Goal: Task Accomplishment & Management: Complete application form

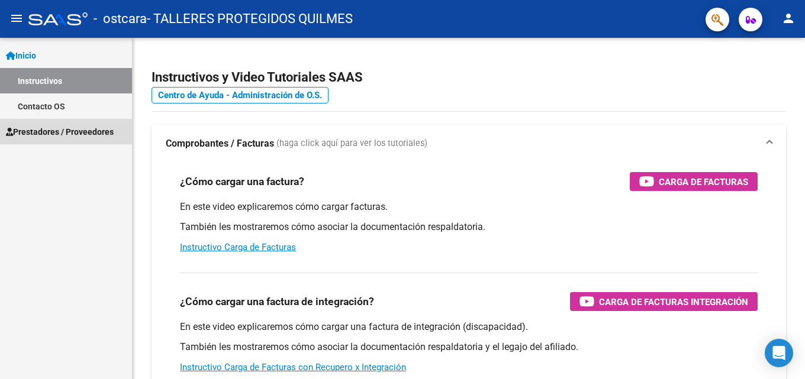
click at [61, 136] on span "Prestadores / Proveedores" at bounding box center [60, 131] width 108 height 13
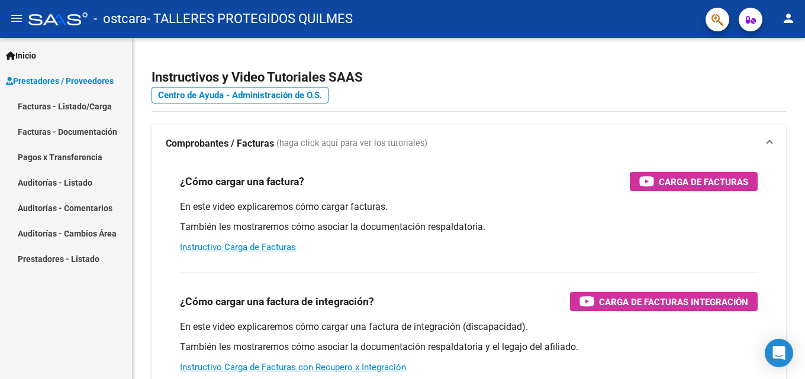
click at [77, 109] on link "Facturas - Listado/Carga" at bounding box center [66, 105] width 132 height 25
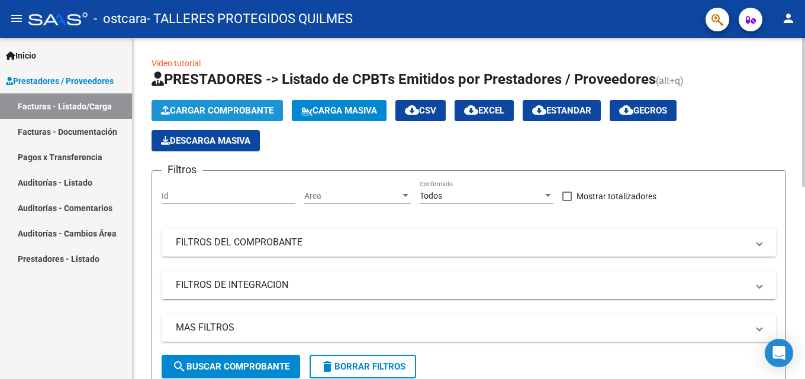
click at [232, 112] on span "Cargar Comprobante" at bounding box center [217, 110] width 112 height 11
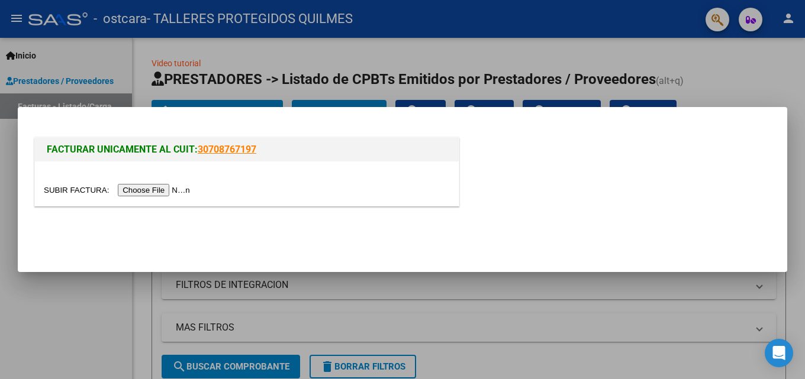
click at [133, 192] on input "file" at bounding box center [119, 190] width 150 height 12
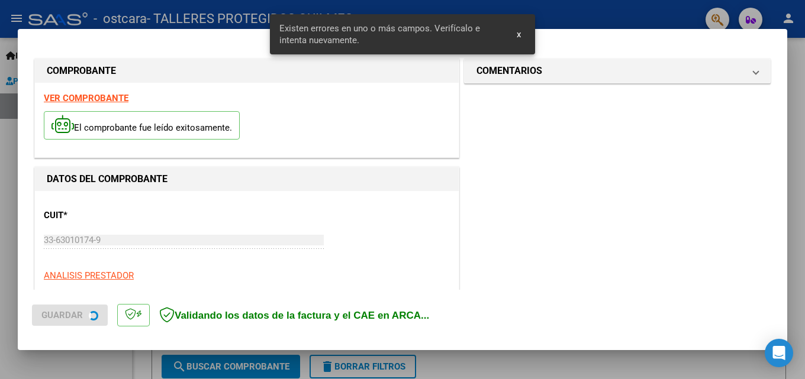
scroll to position [289, 0]
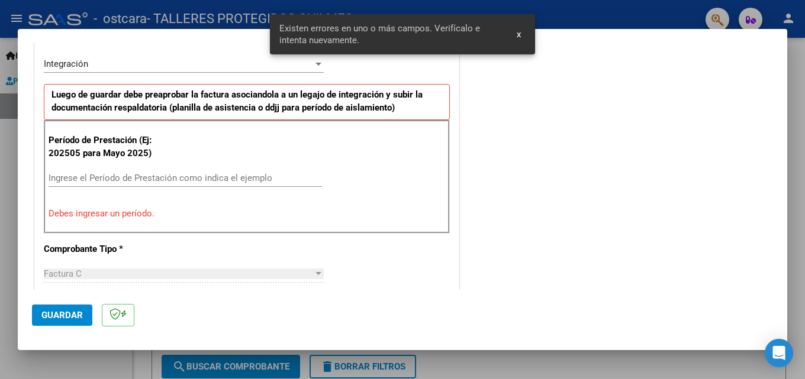
click at [86, 178] on input "Ingrese el Período de Prestación como indica el ejemplo" at bounding box center [185, 178] width 273 height 11
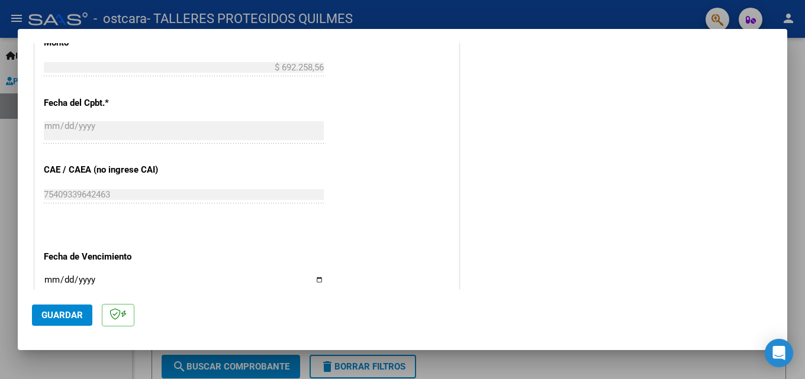
scroll to position [704, 0]
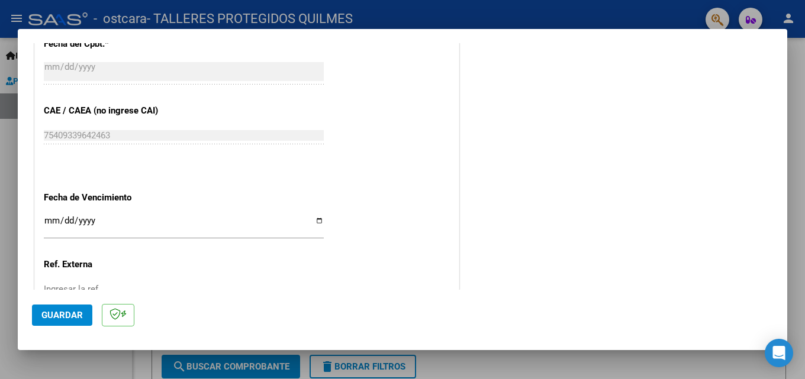
type input "202509"
click at [316, 221] on input "Ingresar la fecha" at bounding box center [184, 225] width 280 height 19
type input "[DATE]"
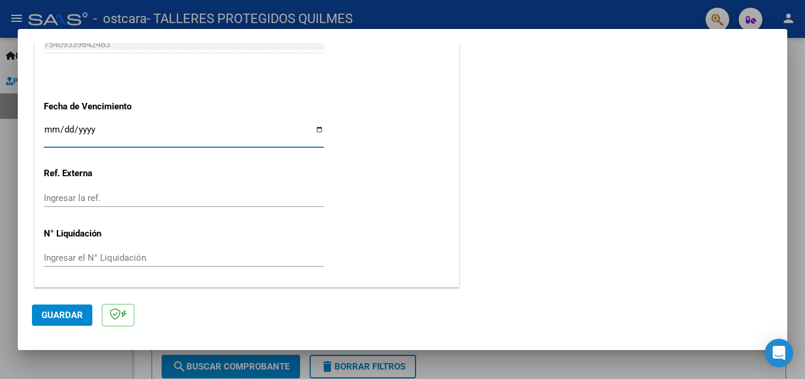
click at [75, 314] on span "Guardar" at bounding box center [61, 315] width 41 height 11
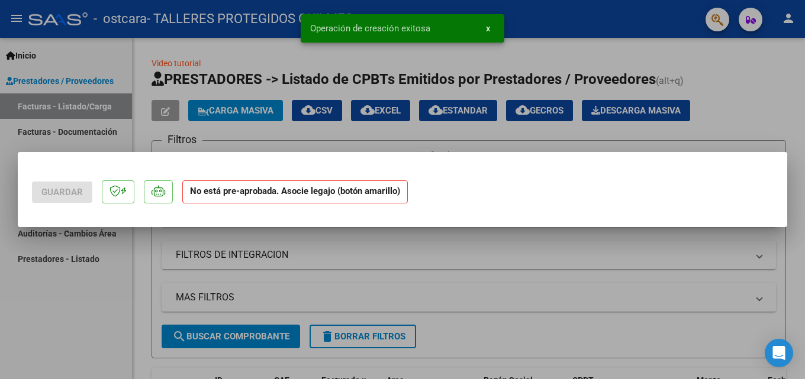
scroll to position [0, 0]
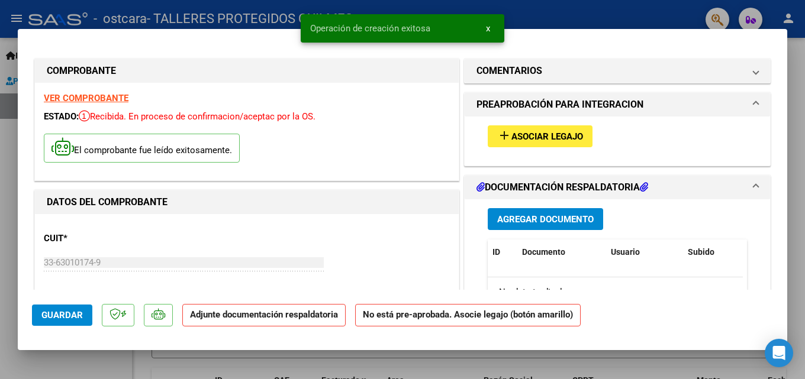
click at [531, 141] on span "Asociar Legajo" at bounding box center [547, 136] width 72 height 11
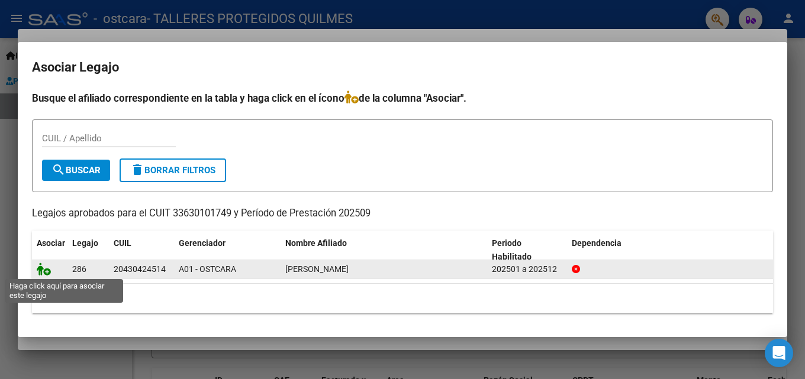
click at [49, 270] on icon at bounding box center [44, 269] width 14 height 13
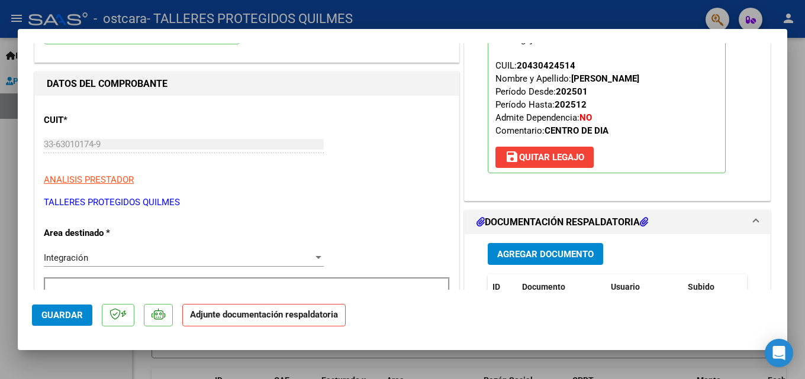
scroll to position [178, 0]
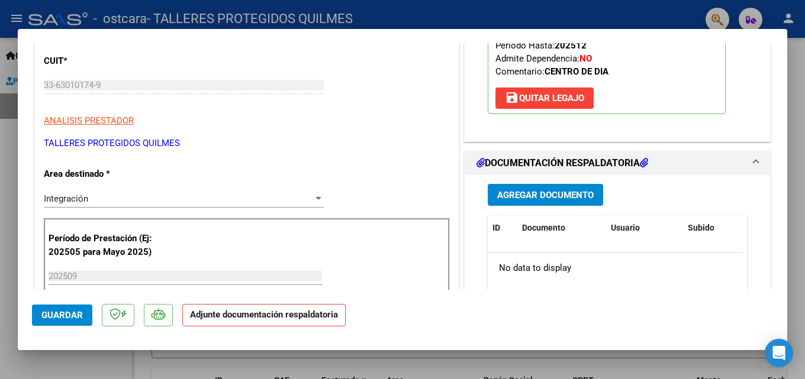
click at [514, 195] on span "Agregar Documento" at bounding box center [545, 195] width 96 height 11
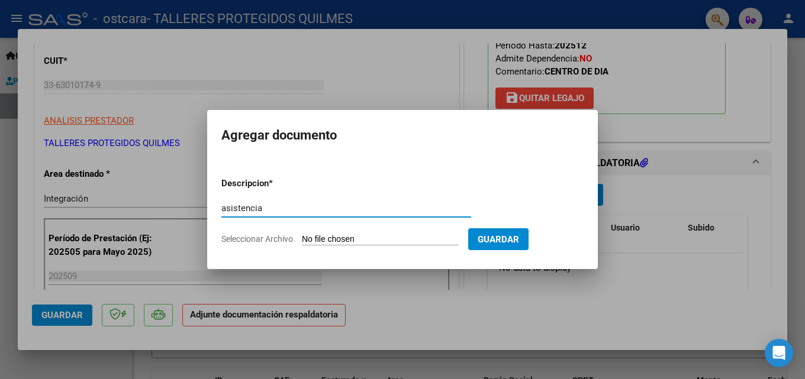
type input "asistencia"
click at [260, 240] on span "Seleccionar Archivo" at bounding box center [257, 238] width 72 height 9
click at [302, 240] on input "Seleccionar Archivo" at bounding box center [380, 239] width 157 height 11
type input "C:\fakepath\ASISTENCIA.pdf"
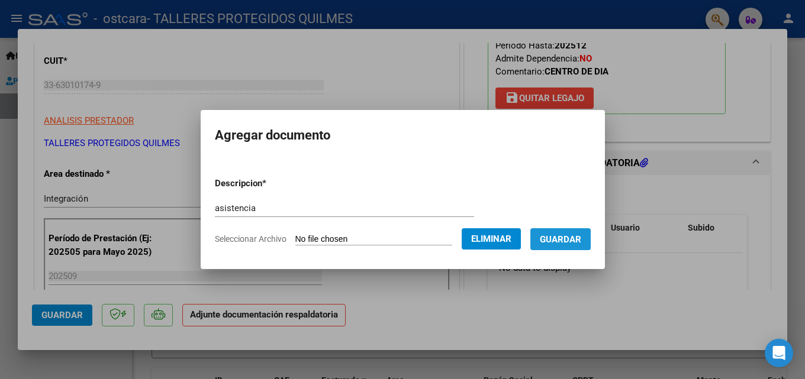
click at [562, 238] on span "Guardar" at bounding box center [560, 239] width 41 height 11
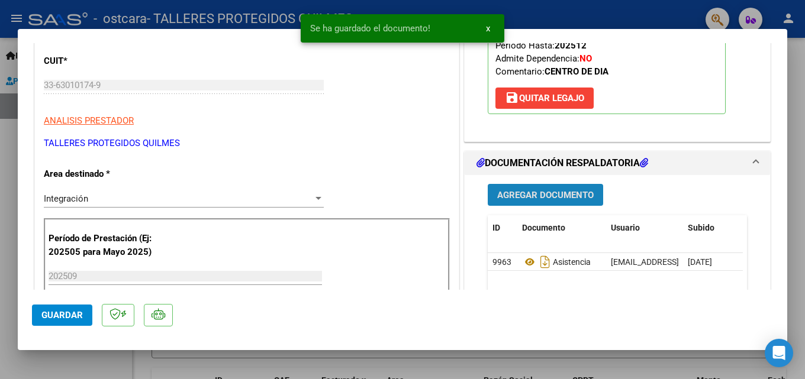
click at [519, 197] on span "Agregar Documento" at bounding box center [545, 195] width 96 height 11
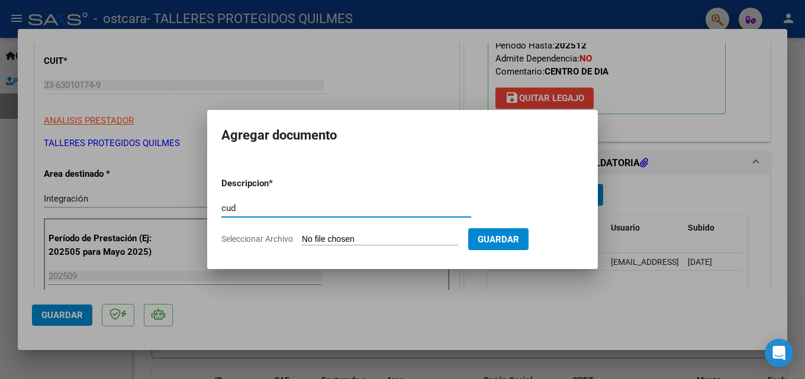
type input "cud"
click at [252, 240] on span "Seleccionar Archivo" at bounding box center [257, 238] width 72 height 9
click at [302, 240] on input "Seleccionar Archivo" at bounding box center [380, 239] width 157 height 11
type input "C:\fakepath\CUD SALINA.pdf"
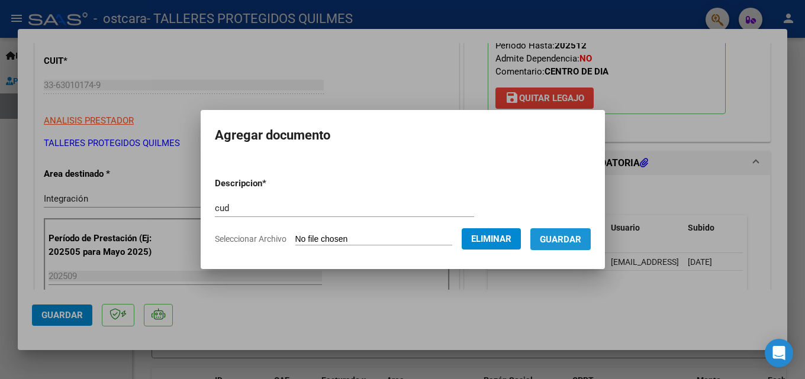
click at [563, 241] on span "Guardar" at bounding box center [560, 239] width 41 height 11
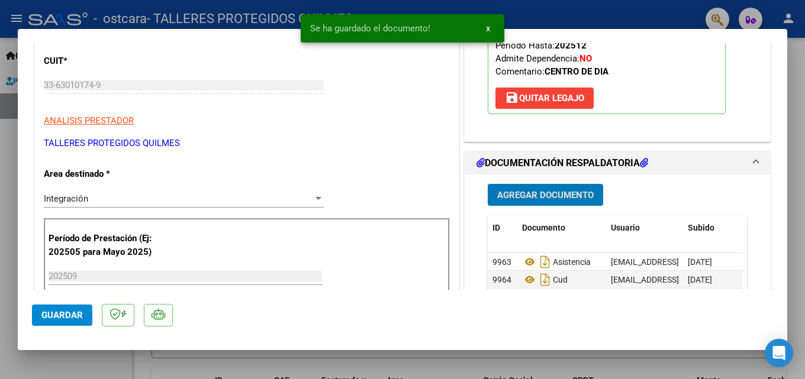
click at [524, 198] on span "Agregar Documento" at bounding box center [545, 195] width 96 height 11
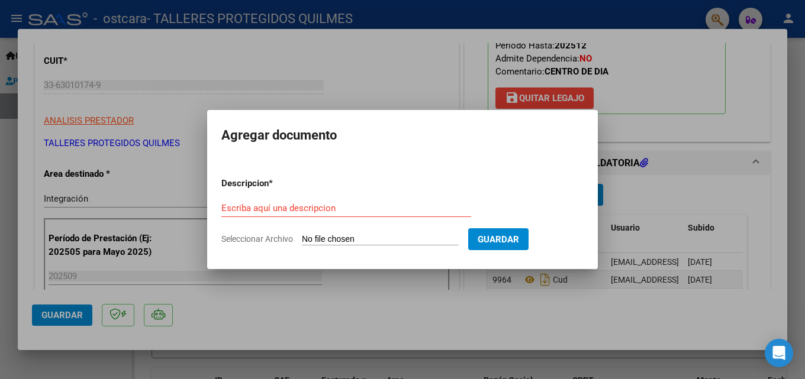
click at [231, 241] on span "Seleccionar Archivo" at bounding box center [257, 238] width 72 height 9
click at [302, 241] on input "Seleccionar Archivo" at bounding box center [380, 239] width 157 height 11
type input "C:\fakepath\AUTORIZACION [PERSON_NAME] CENTRO DE DIA 2025.pdf"
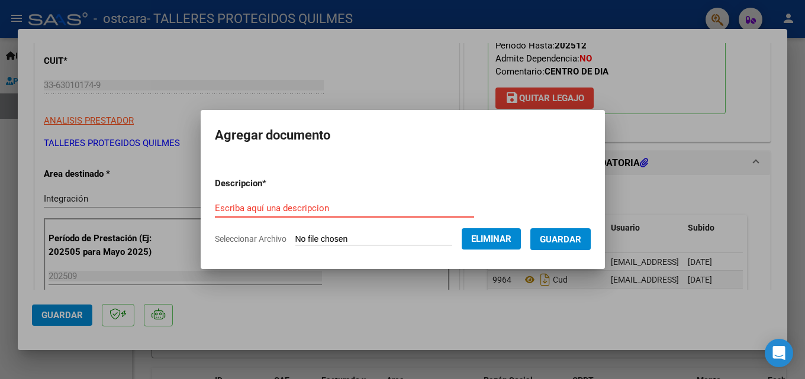
click at [240, 205] on input "Escriba aquí una descripcion" at bounding box center [344, 208] width 259 height 11
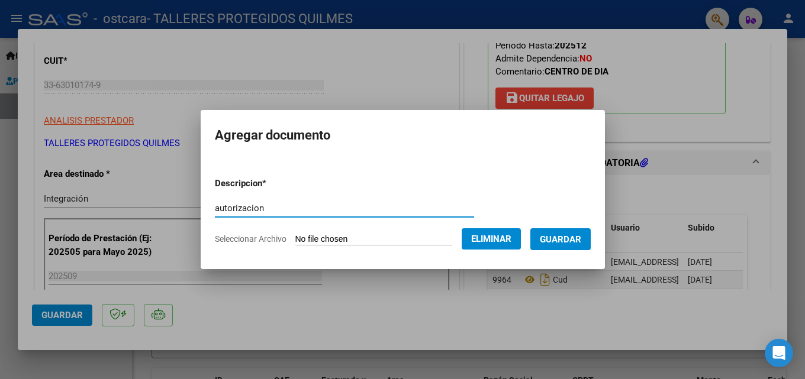
type input "autorizacion"
click at [590, 246] on button "Guardar" at bounding box center [560, 239] width 60 height 22
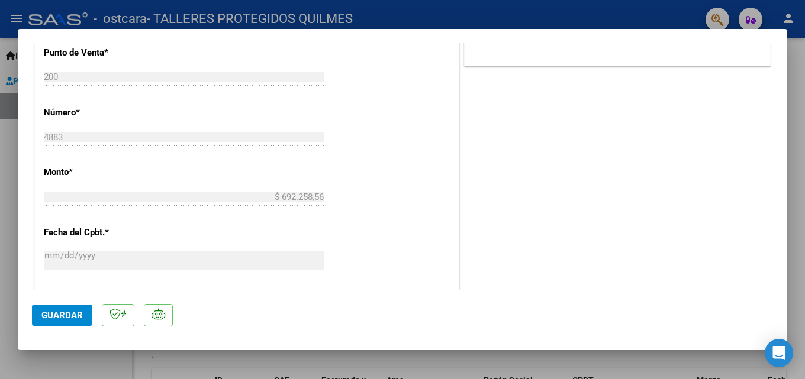
scroll to position [769, 0]
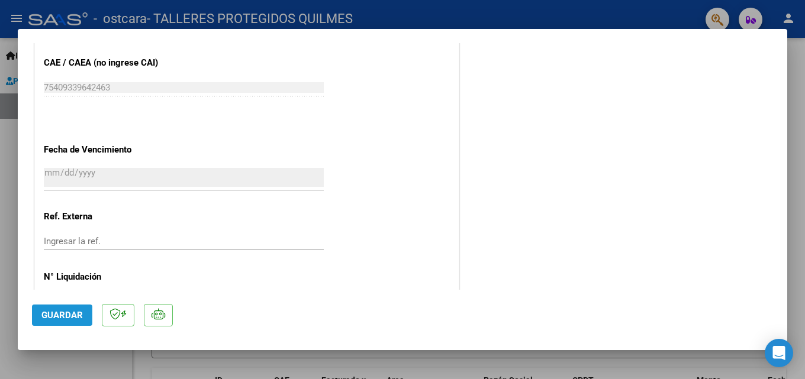
click at [50, 318] on span "Guardar" at bounding box center [61, 315] width 41 height 11
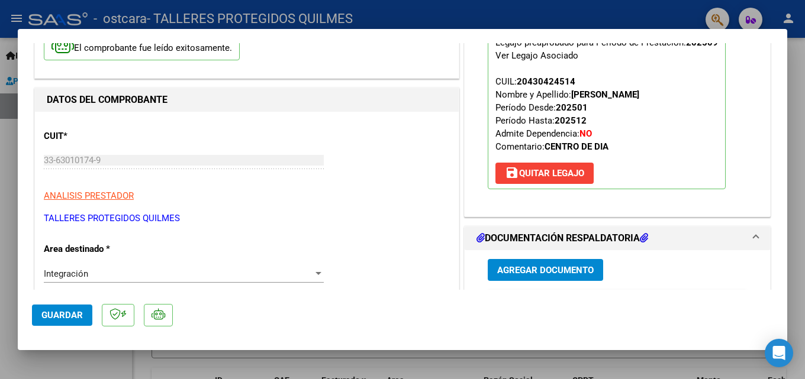
scroll to position [0, 0]
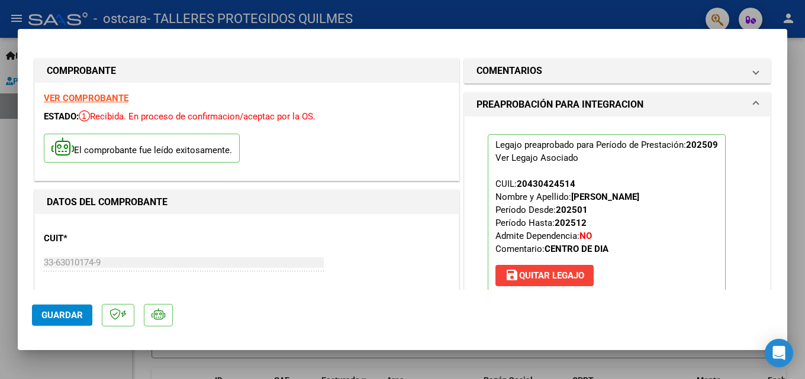
click at [186, 9] on div at bounding box center [402, 189] width 805 height 379
type input "$ 0,00"
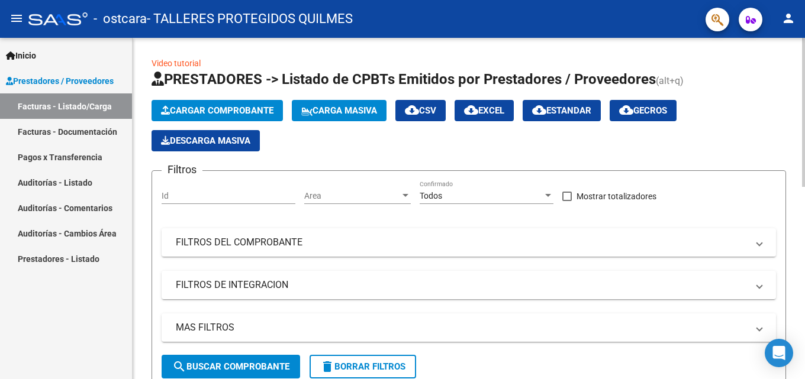
scroll to position [237, 0]
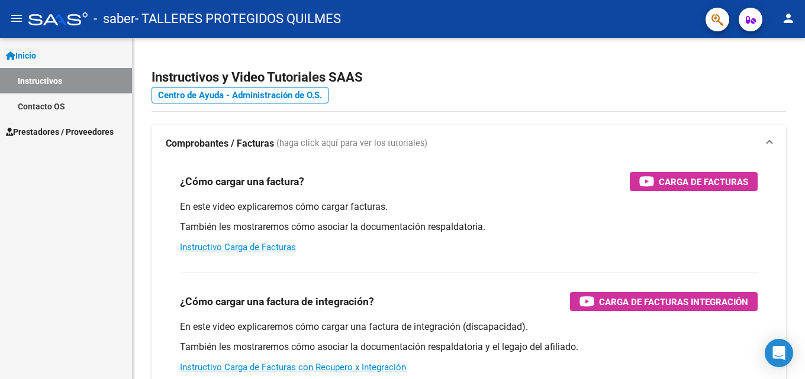
click at [49, 135] on span "Prestadores / Proveedores" at bounding box center [60, 131] width 108 height 13
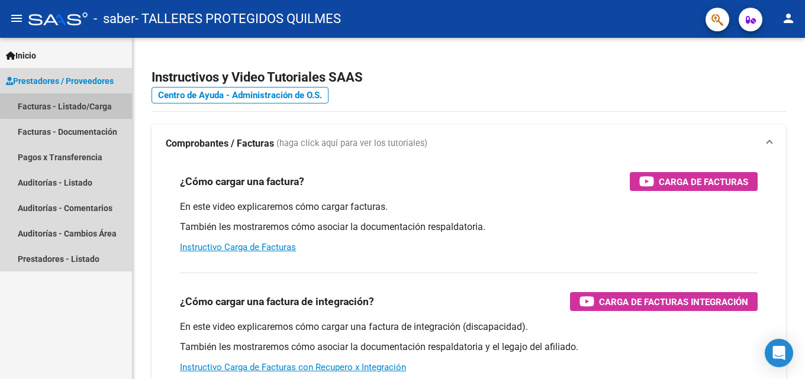
click at [69, 105] on link "Facturas - Listado/Carga" at bounding box center [66, 105] width 132 height 25
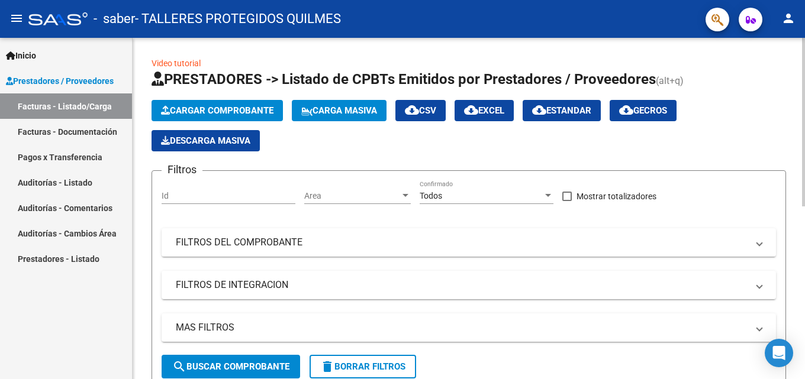
click at [241, 109] on span "Cargar Comprobante" at bounding box center [217, 110] width 112 height 11
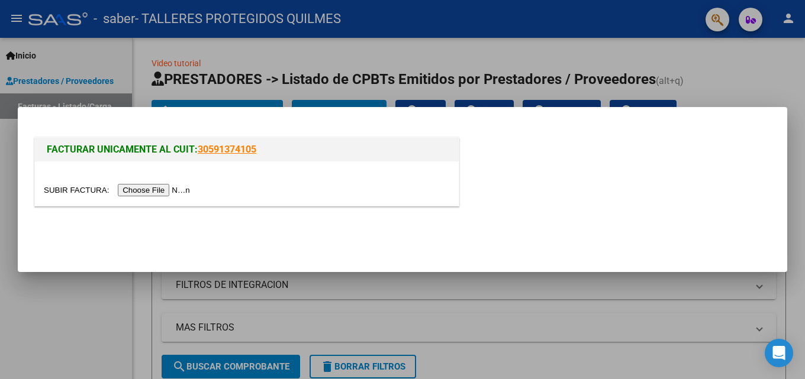
click at [163, 188] on input "file" at bounding box center [119, 190] width 150 height 12
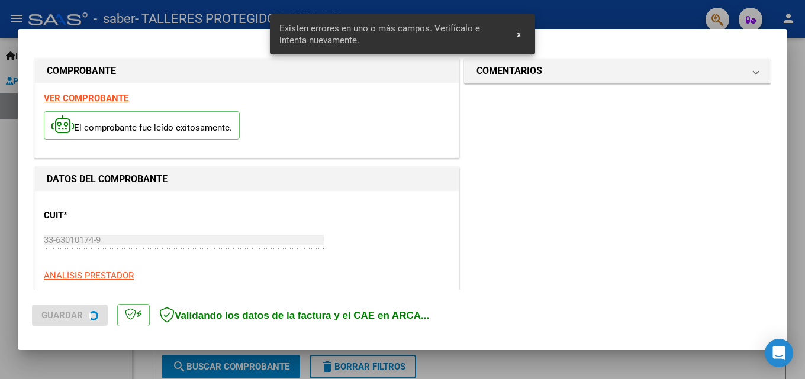
scroll to position [289, 0]
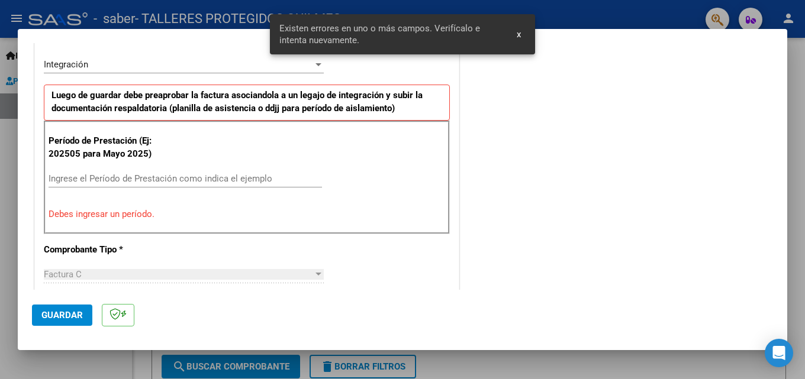
click at [54, 179] on input "Ingrese el Período de Prestación como indica el ejemplo" at bounding box center [185, 178] width 273 height 11
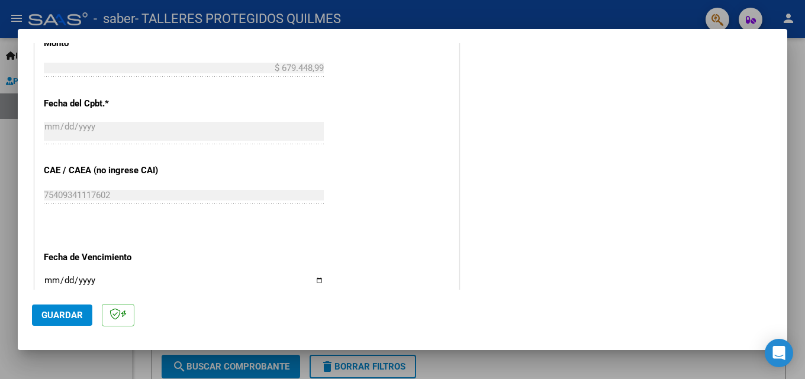
scroll to position [795, 0]
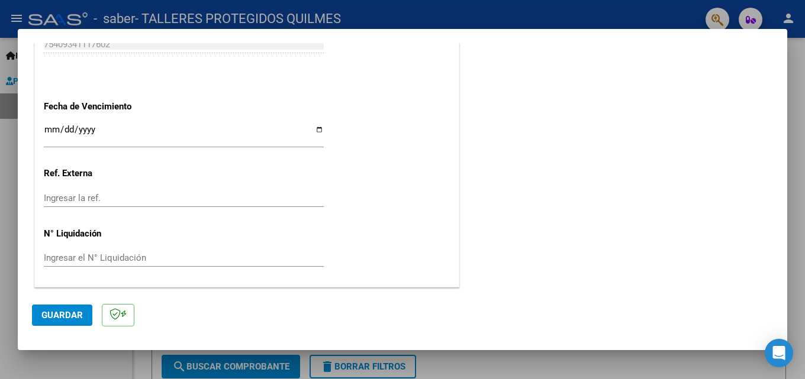
type input "202509"
click at [311, 128] on input "Ingresar la fecha" at bounding box center [184, 134] width 280 height 19
type input "[DATE]"
click at [75, 321] on button "Guardar" at bounding box center [62, 315] width 60 height 21
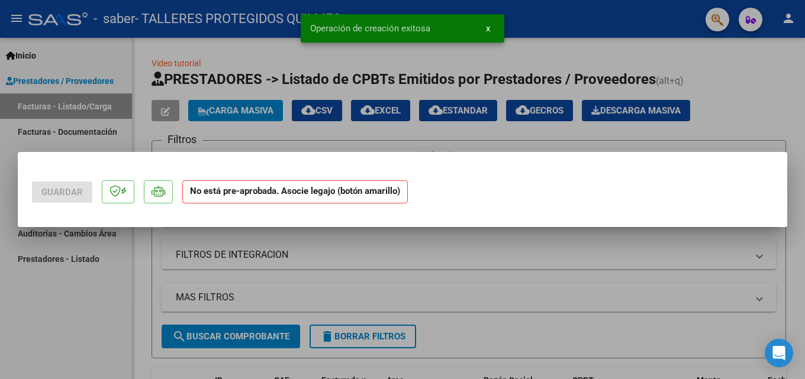
scroll to position [0, 0]
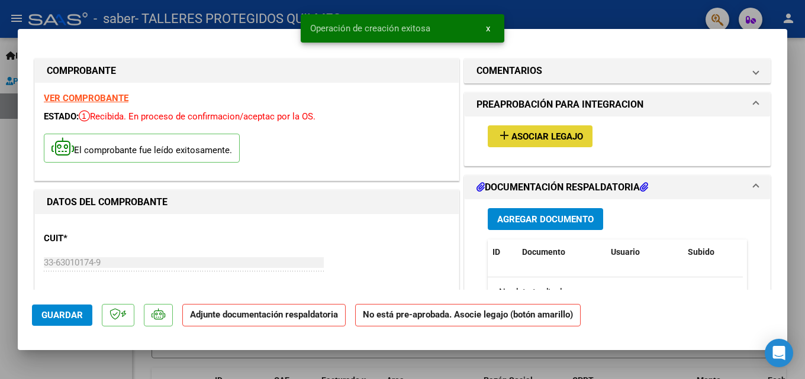
click at [535, 142] on span "Asociar Legajo" at bounding box center [547, 136] width 72 height 11
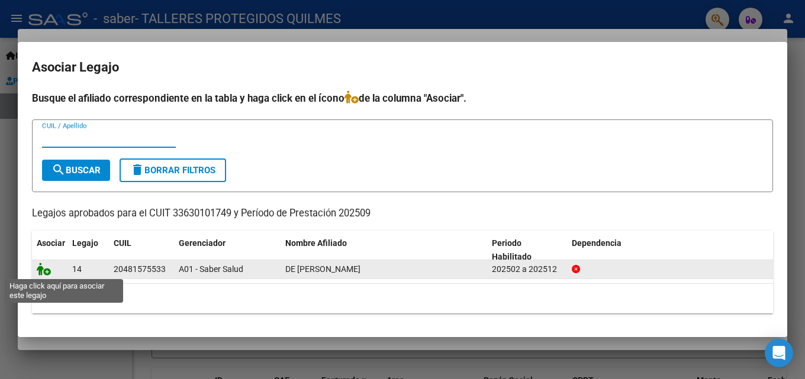
click at [44, 272] on icon at bounding box center [44, 269] width 14 height 13
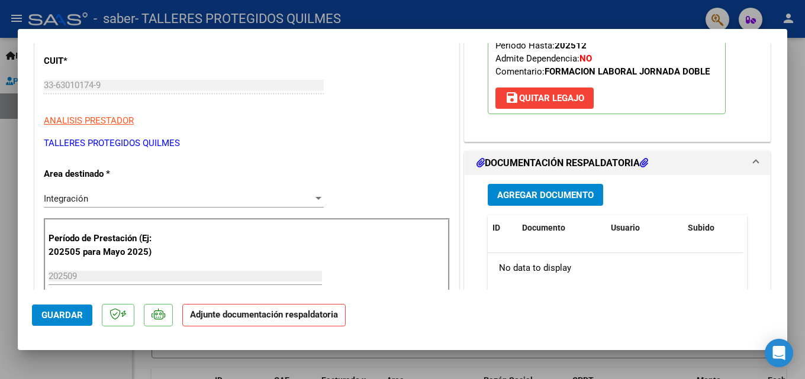
scroll to position [237, 0]
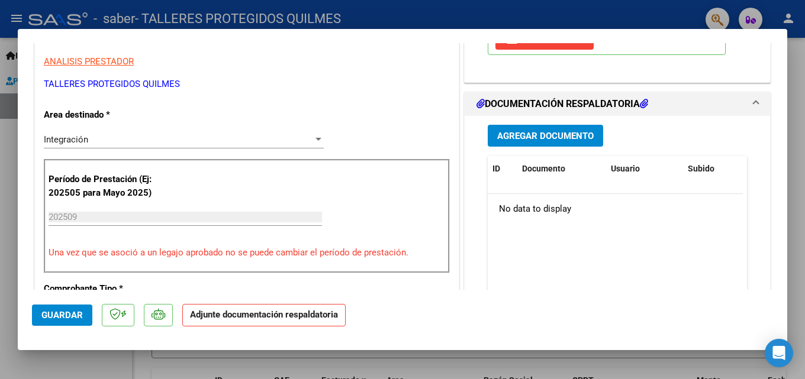
click at [542, 137] on span "Agregar Documento" at bounding box center [545, 136] width 96 height 11
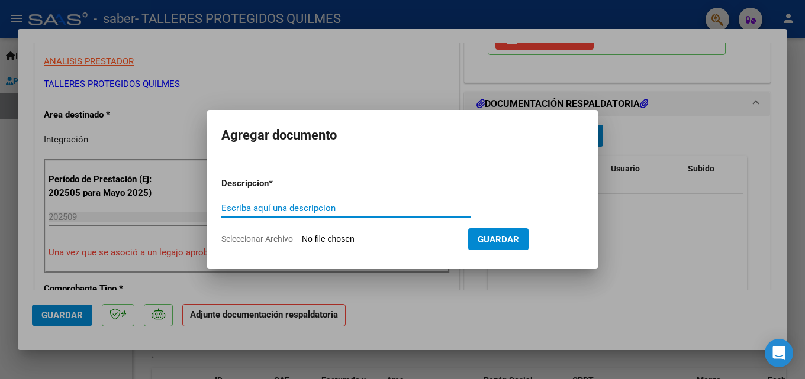
click at [240, 207] on input "Escriba aquí una descripcion" at bounding box center [346, 208] width 250 height 11
type input "asistencia"
click at [259, 239] on span "Seleccionar Archivo" at bounding box center [257, 238] width 72 height 9
click at [302, 239] on input "Seleccionar Archivo" at bounding box center [380, 239] width 157 height 11
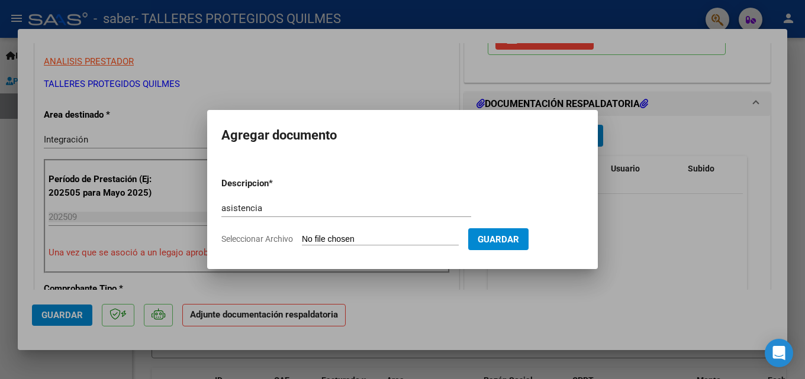
type input "C:\fakepath\ASISTENCIA.pdf"
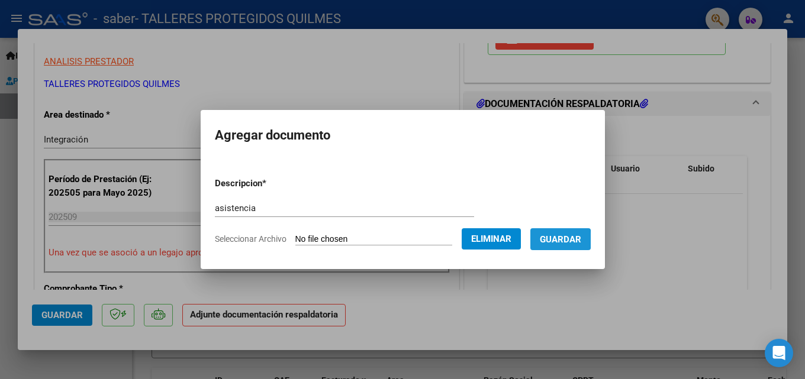
click at [559, 240] on span "Guardar" at bounding box center [560, 239] width 41 height 11
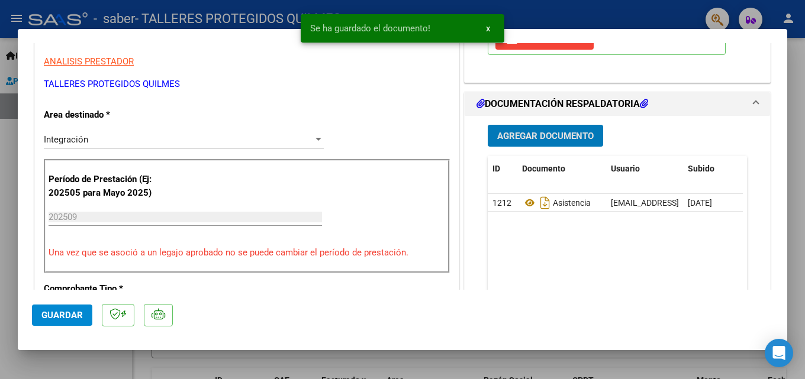
click at [527, 133] on span "Agregar Documento" at bounding box center [545, 136] width 96 height 11
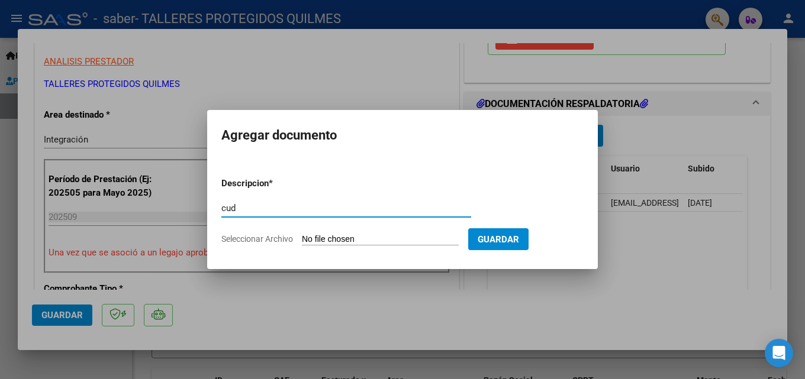
type input "cud"
click at [273, 240] on span "Seleccionar Archivo" at bounding box center [257, 238] width 72 height 9
click at [302, 240] on input "Seleccionar Archivo" at bounding box center [380, 239] width 157 height 11
type input "C:\fakepath\CUD DE SIMONE.pdf"
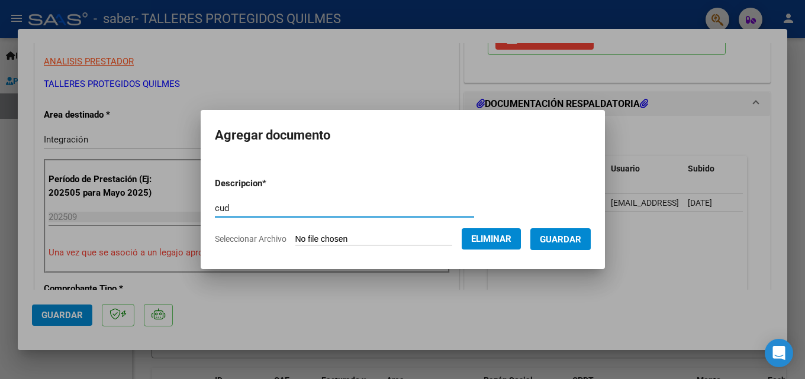
drag, startPoint x: 222, startPoint y: 210, endPoint x: 189, endPoint y: 210, distance: 32.5
click at [201, 210] on mat-dialog-content "Descripcion * cud Escriba aquí una descripcion Seleccionar Archivo Eliminar Gua…" at bounding box center [403, 207] width 404 height 96
type input "autorizacion"
click at [220, 238] on span "Seleccionar Archivo" at bounding box center [251, 238] width 72 height 9
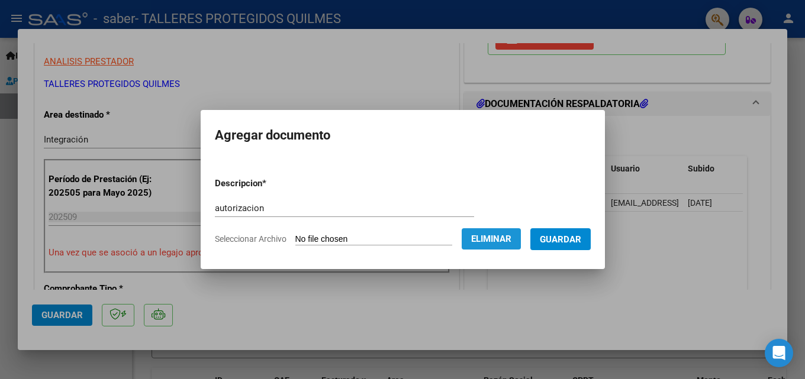
click at [489, 245] on button "Eliminar" at bounding box center [491, 238] width 59 height 21
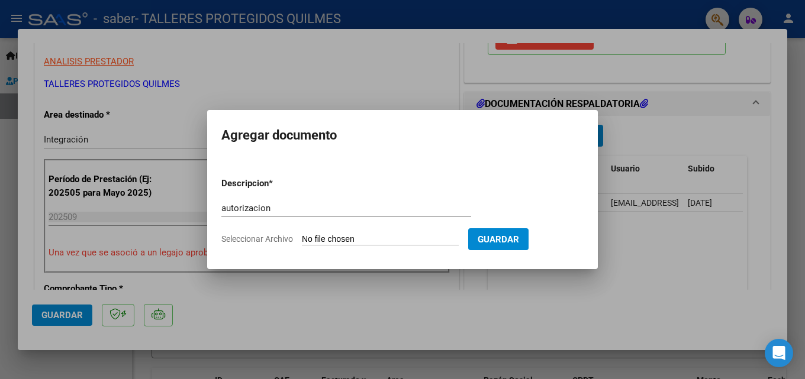
click at [235, 237] on span "Seleccionar Archivo" at bounding box center [257, 238] width 72 height 9
click at [302, 237] on input "Seleccionar Archivo" at bounding box center [380, 239] width 157 height 11
click at [299, 128] on h2 "Agregar documento" at bounding box center [402, 135] width 362 height 22
click at [734, 305] on div at bounding box center [402, 189] width 805 height 379
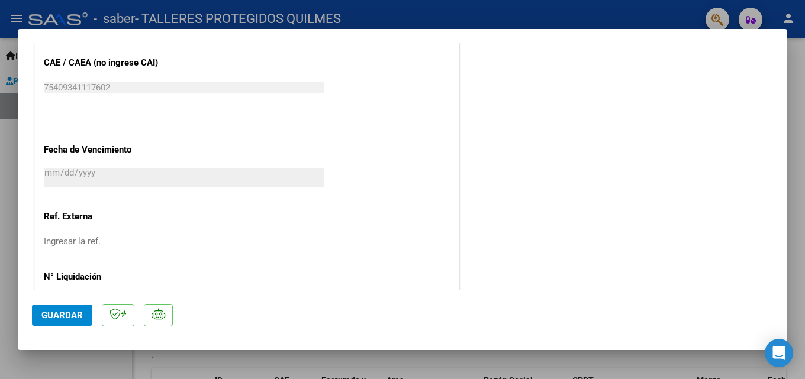
scroll to position [812, 0]
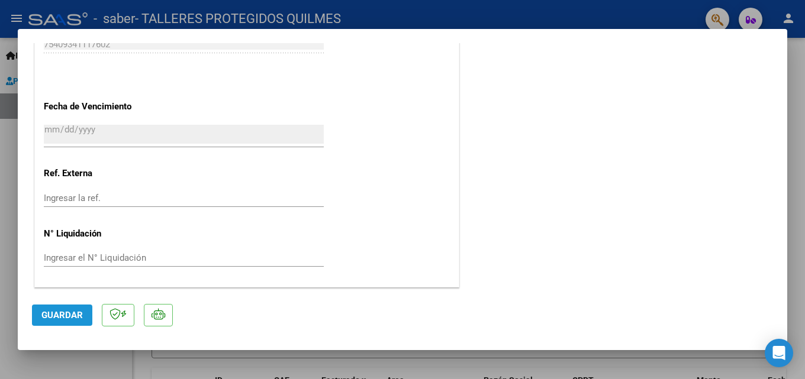
click at [78, 311] on span "Guardar" at bounding box center [61, 315] width 41 height 11
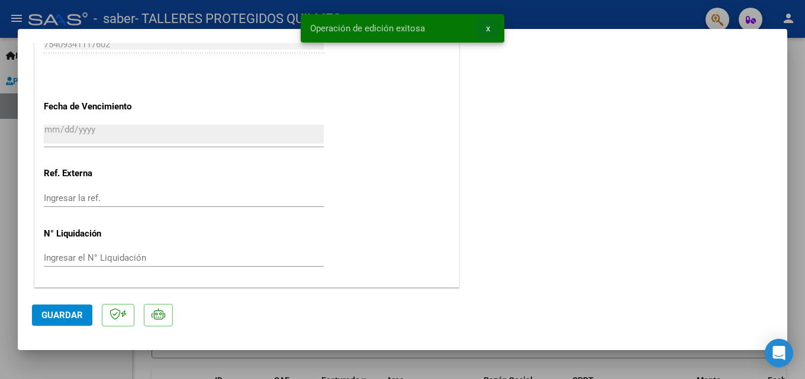
click at [488, 24] on span "x" at bounding box center [488, 28] width 4 height 11
